Goal: Information Seeking & Learning: Learn about a topic

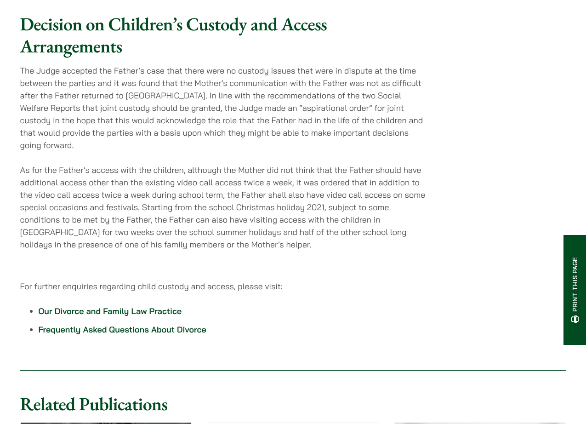
scroll to position [1749, 0]
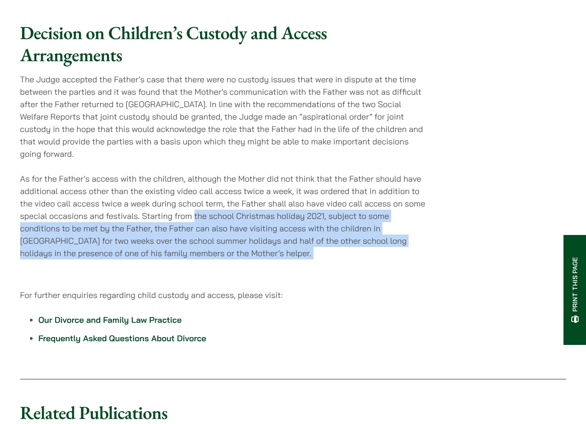
drag, startPoint x: 194, startPoint y: 174, endPoint x: 251, endPoint y: 223, distance: 75.3
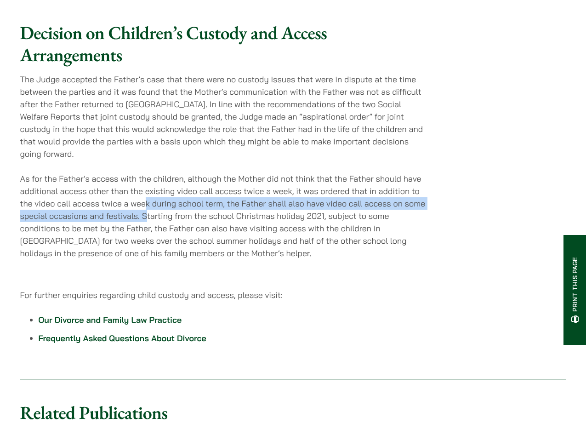
drag, startPoint x: 146, startPoint y: 160, endPoint x: 145, endPoint y: 176, distance: 15.7
click at [145, 176] on p "As for the Father’s access with the children, although the Mother did not think…" at bounding box center [225, 215] width 410 height 87
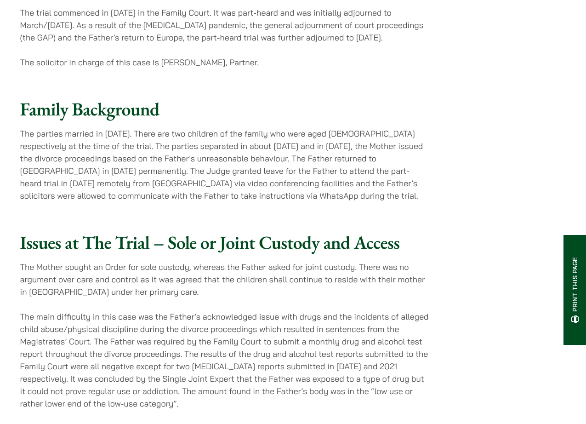
scroll to position [527, 0]
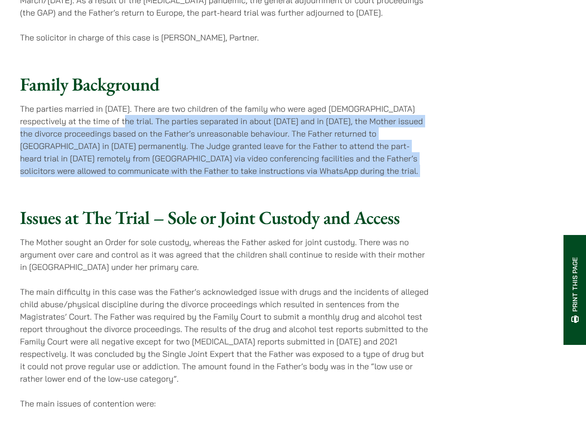
drag, startPoint x: 91, startPoint y: 98, endPoint x: 327, endPoint y: 157, distance: 243.0
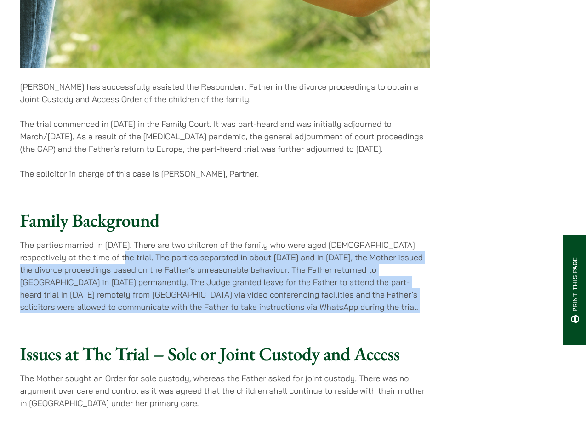
scroll to position [390, 0]
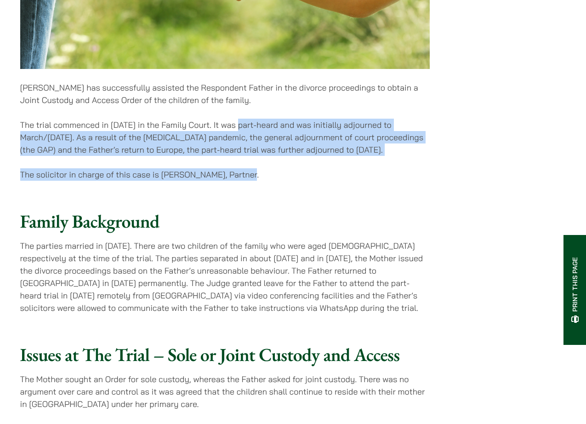
drag, startPoint x: 246, startPoint y: 99, endPoint x: 312, endPoint y: 153, distance: 84.6
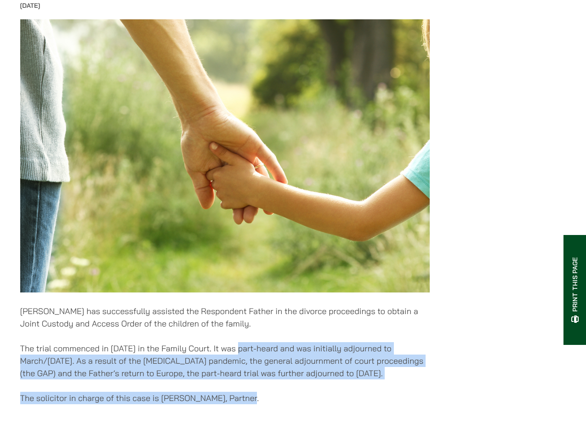
scroll to position [0, 0]
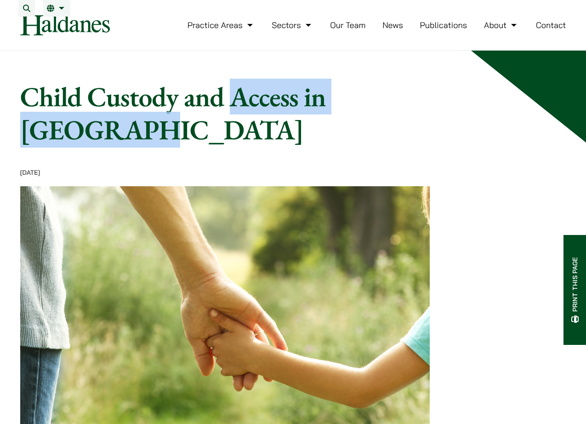
drag, startPoint x: 232, startPoint y: 107, endPoint x: 467, endPoint y: 109, distance: 235.4
click at [467, 109] on h1 "Child Custody and Access in [GEOGRAPHIC_DATA]" at bounding box center [258, 113] width 477 height 66
click at [100, 28] on img at bounding box center [65, 25] width 90 height 21
